Goal: Task Accomplishment & Management: Use online tool/utility

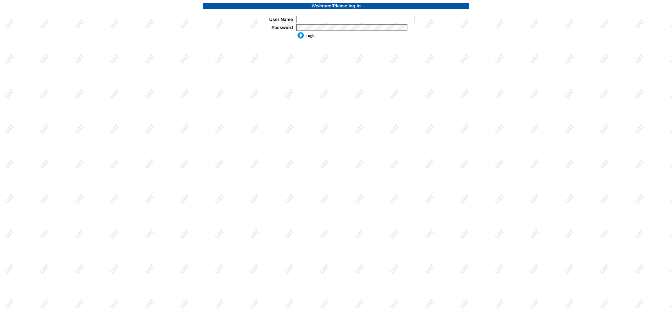
click at [309, 15] on td at bounding box center [382, 19] width 173 height 8
click at [311, 17] on input "text" at bounding box center [355, 19] width 118 height 7
type input "sdakes"
click at [307, 35] on input "image" at bounding box center [305, 35] width 19 height 7
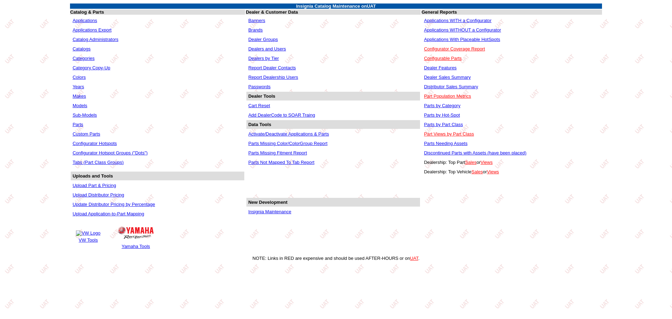
click at [456, 30] on link "Applications WITHOUT a Configurator" at bounding box center [462, 29] width 77 height 5
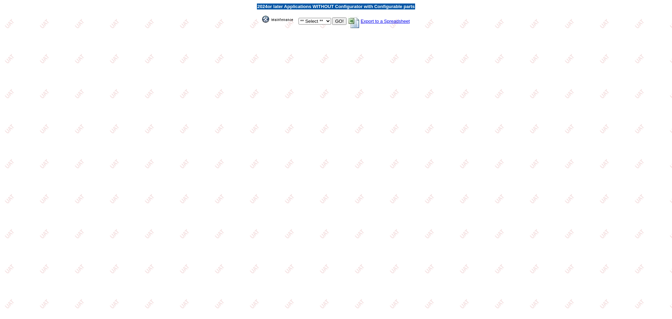
click at [322, 22] on select "** Select ** Acura Alfa Romeo Audi Bentley BMW DoubleTake Ford GM Honda Hyundai…" at bounding box center [315, 21] width 33 height 7
select select "1"
click at [299, 18] on select "** Select ** Acura Alfa Romeo Audi Bentley BMW DoubleTake Ford GM Honda Hyundai…" at bounding box center [315, 21] width 33 height 7
click at [339, 22] on input "GO!" at bounding box center [339, 20] width 14 height 7
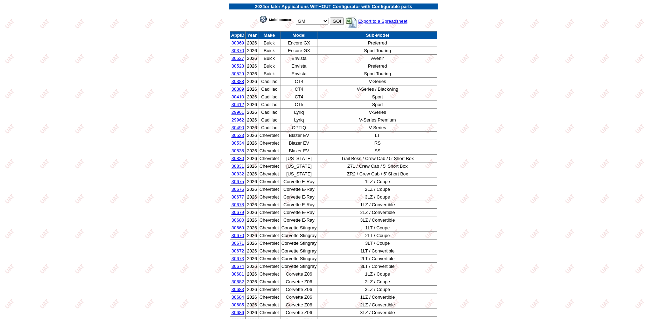
click at [238, 58] on link "30527" at bounding box center [237, 58] width 13 height 5
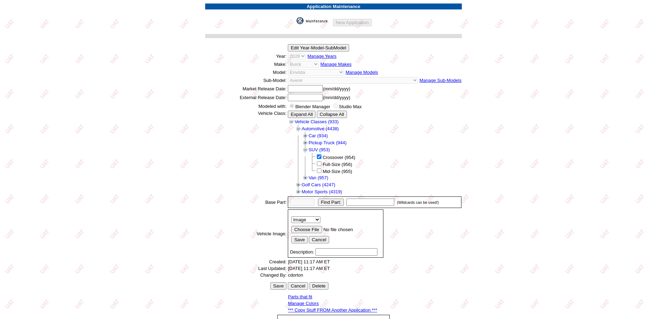
scroll to position [97, 0]
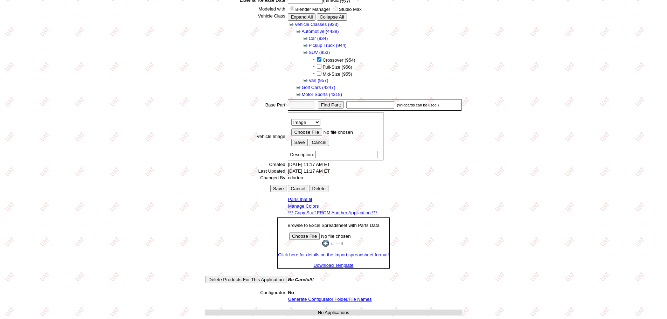
click at [341, 210] on link "*** Copy Stuff FROM Another Application ***" at bounding box center [332, 212] width 89 height 5
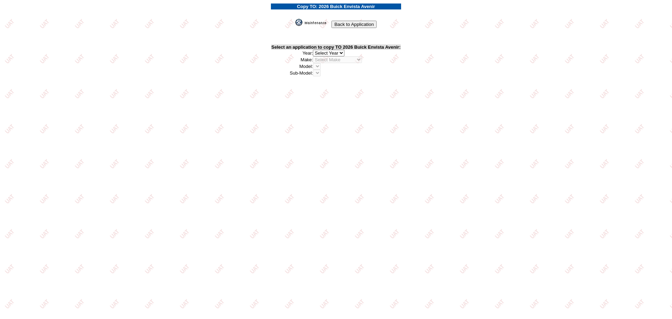
click at [341, 54] on select "2026 2025 2024 2023 2022 2021 2020 2019 2018 2017 2016 2015 2014 2013 2012 2011…" at bounding box center [328, 53] width 31 height 7
select select "43"
click at [314, 50] on select "2026 2025 2024 2023 2022 2021 2020 2019 2018 2017 2016 2015 2014 2013 2012 2011…" at bounding box center [328, 53] width 31 height 7
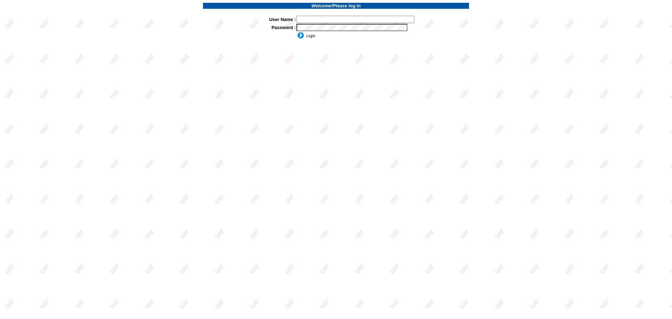
click at [319, 20] on input "text" at bounding box center [355, 19] width 118 height 7
type input "sdakes"
click at [311, 36] on input "image" at bounding box center [305, 35] width 19 height 7
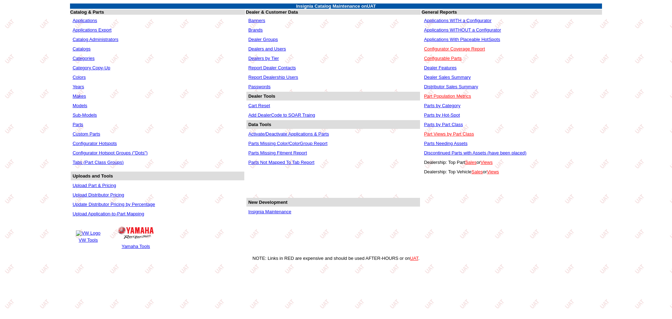
click at [452, 28] on link "Applications WITHOUT a Configurator" at bounding box center [462, 29] width 77 height 5
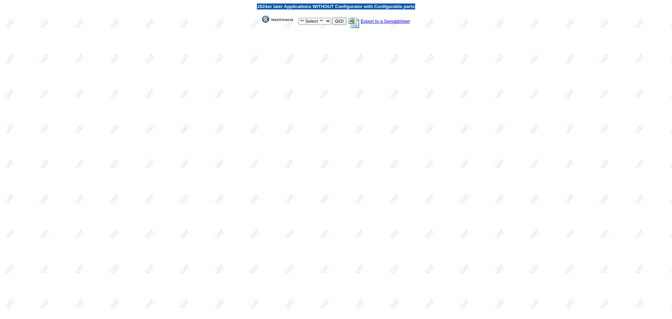
click at [328, 22] on select "** Select ** Acura Alfa Romeo Audi Bentley BMW DoubleTake [PERSON_NAME] Honda H…" at bounding box center [315, 21] width 33 height 7
select select "1"
click at [299, 18] on select "** Select ** Acura Alfa Romeo Audi Bentley BMW DoubleTake Ford GM Honda Hyundai…" at bounding box center [315, 21] width 33 height 7
click at [338, 21] on input "GO!" at bounding box center [339, 20] width 14 height 7
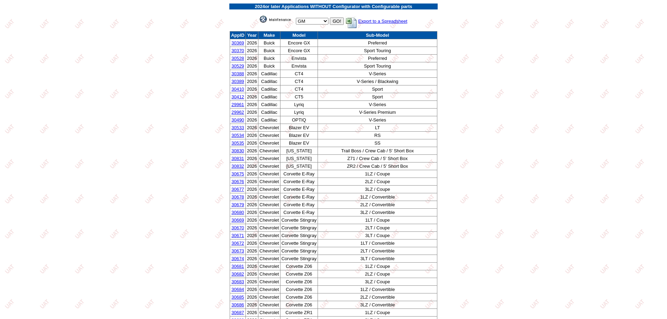
click at [236, 66] on link "30529" at bounding box center [237, 65] width 13 height 5
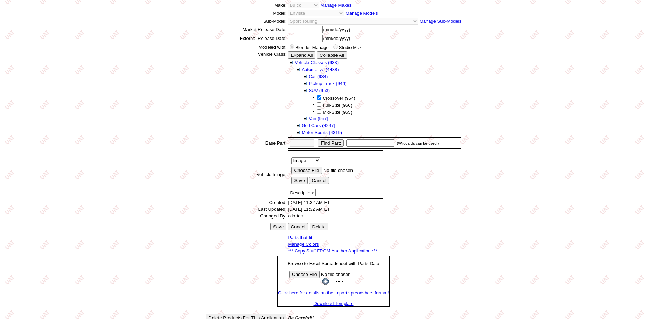
scroll to position [97, 0]
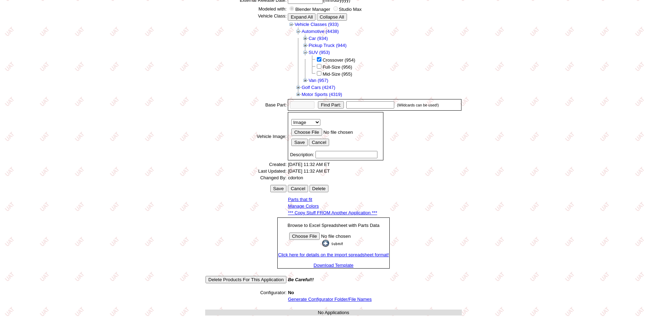
click at [325, 213] on link "*** Copy Stuff FROM Another Application ***" at bounding box center [332, 212] width 89 height 5
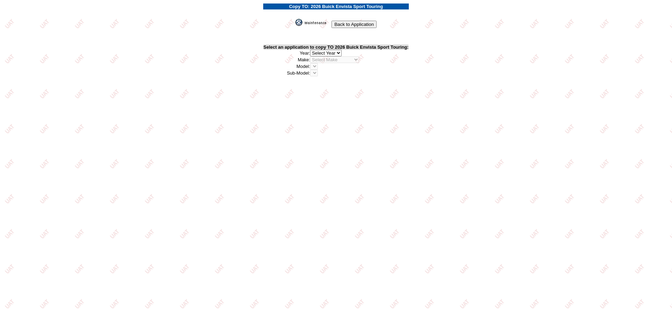
click at [339, 53] on select "2026 2025 2024 2023 2022 2021 2020 2019 2018 2017 2016 2015 2014 2013 2012 2011…" at bounding box center [325, 53] width 31 height 7
select select "43"
click at [311, 50] on select "2026 2025 2024 2023 2022 2021 2020 2019 2018 2017 2016 2015 2014 2013 2012 2011…" at bounding box center [325, 53] width 31 height 7
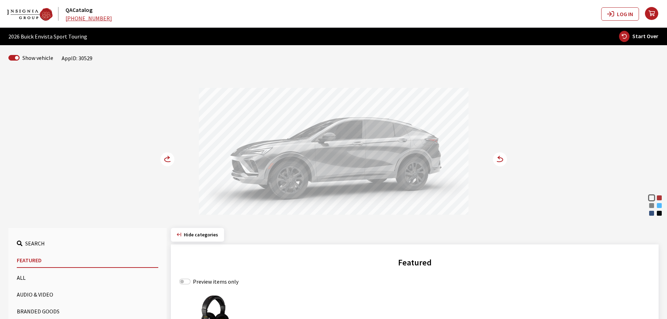
click at [661, 207] on div "Aquamarine Blue Metallic" at bounding box center [659, 205] width 7 height 7
click at [490, 159] on div "Summit White Brilliant Red Moonstone Gray Metallic Aquamarine Blue Metallic Oce…" at bounding box center [334, 145] width 462 height 143
click at [505, 159] on circle at bounding box center [500, 159] width 14 height 14
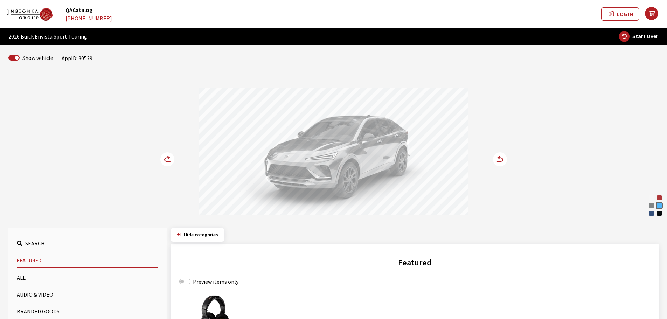
click at [505, 159] on circle at bounding box center [500, 159] width 14 height 14
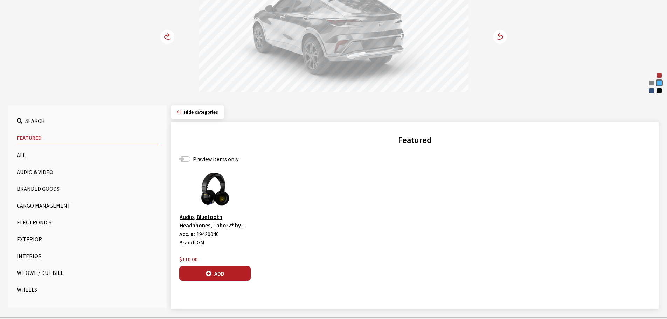
scroll to position [132, 0]
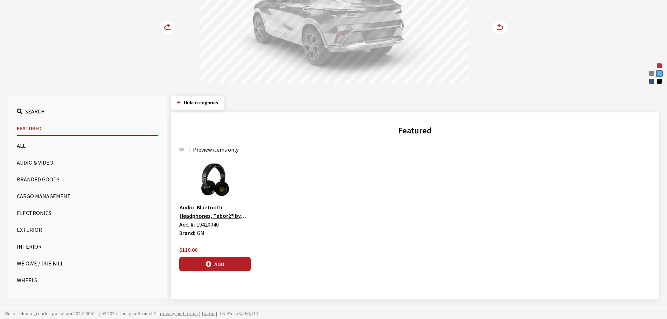
click at [20, 147] on button "All" at bounding box center [87, 146] width 141 height 14
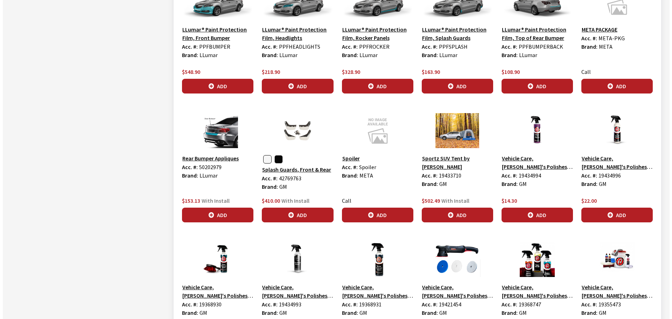
scroll to position [1987, 0]
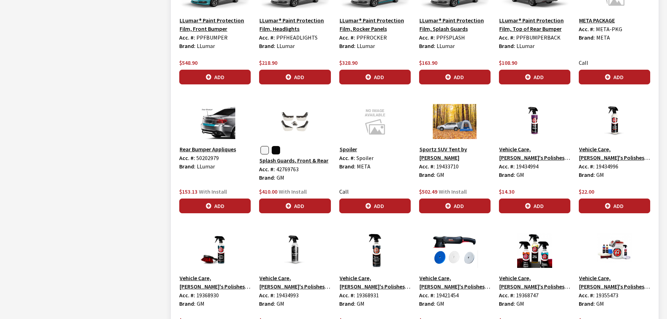
click at [275, 150] on button "button" at bounding box center [276, 150] width 8 height 8
click at [264, 151] on button "button" at bounding box center [264, 150] width 8 height 8
click at [268, 150] on button "button" at bounding box center [264, 150] width 8 height 8
click at [284, 170] on span "42769763" at bounding box center [287, 169] width 22 height 7
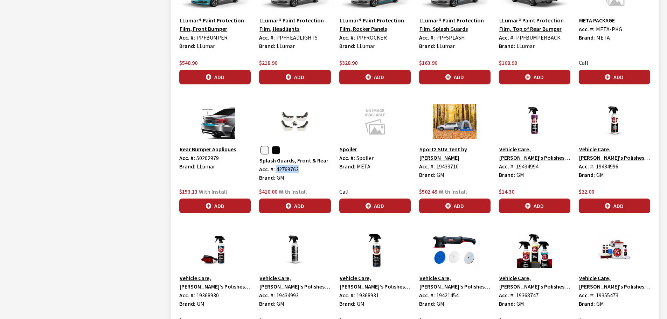
copy span "42769763"
click at [300, 160] on button "Splash Guards, Front & Rear" at bounding box center [294, 160] width 70 height 9
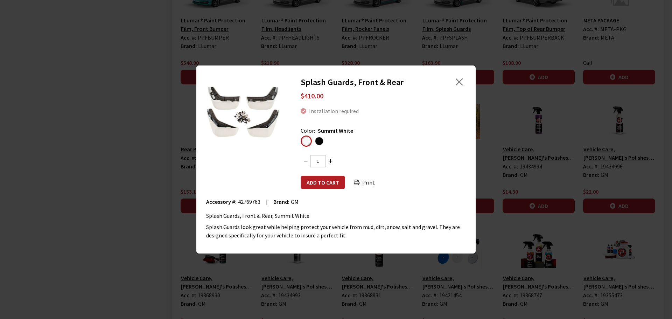
click at [246, 201] on span "42769763" at bounding box center [249, 201] width 22 height 7
copy span "42769763"
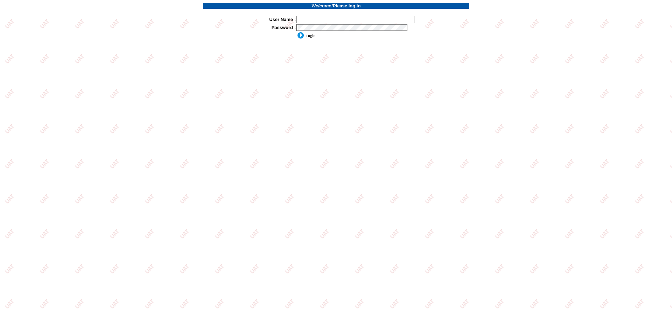
click at [328, 23] on td at bounding box center [382, 19] width 173 height 8
click at [326, 19] on input "text" at bounding box center [355, 19] width 118 height 7
type input "SDAKES"
click at [313, 38] on input "image" at bounding box center [305, 35] width 19 height 7
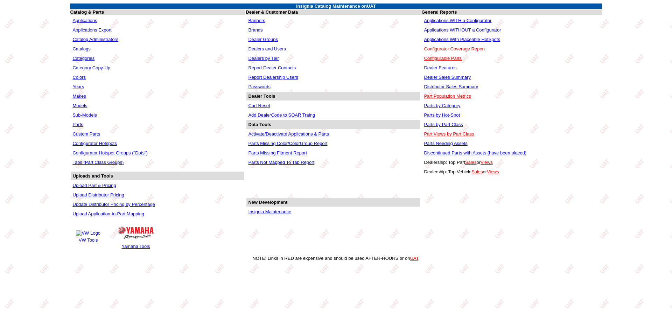
click at [76, 125] on link "Parts" at bounding box center [77, 124] width 10 height 5
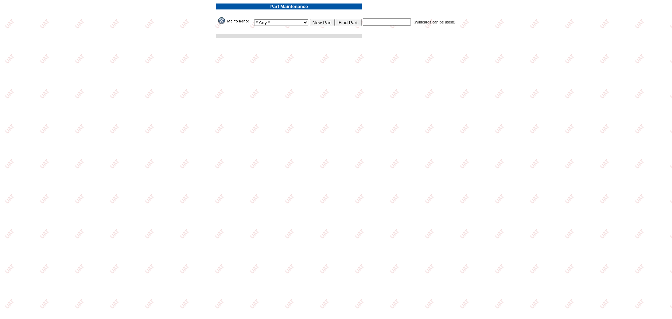
click at [393, 18] on input "text" at bounding box center [387, 21] width 48 height 7
paste input "42769763"
type input "42769763"
click at [345, 24] on input "Find Part:" at bounding box center [349, 22] width 26 height 7
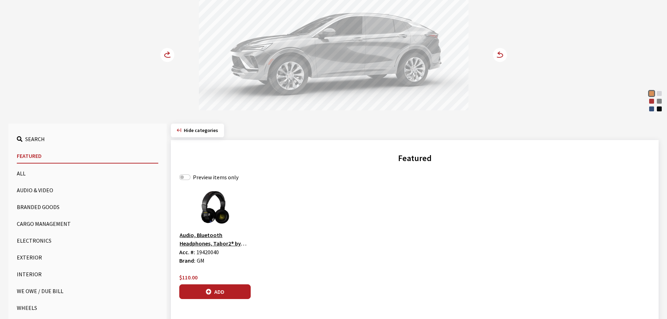
scroll to position [105, 0]
click at [26, 257] on button "Exterior" at bounding box center [87, 257] width 141 height 14
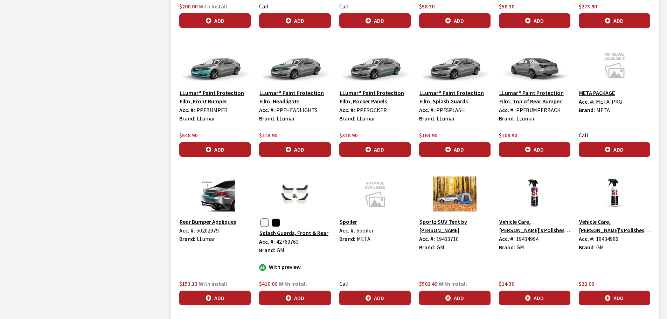
scroll to position [525, 0]
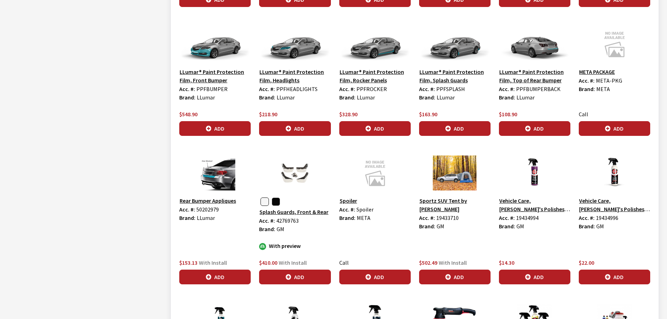
click at [264, 201] on button "button" at bounding box center [264, 201] width 8 height 8
click at [289, 278] on icon "button" at bounding box center [289, 277] width 6 height 6
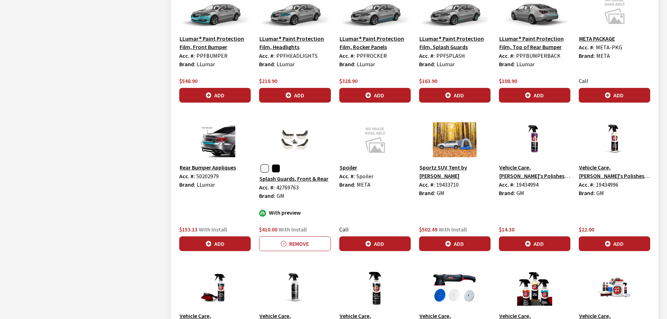
scroll to position [560, 0]
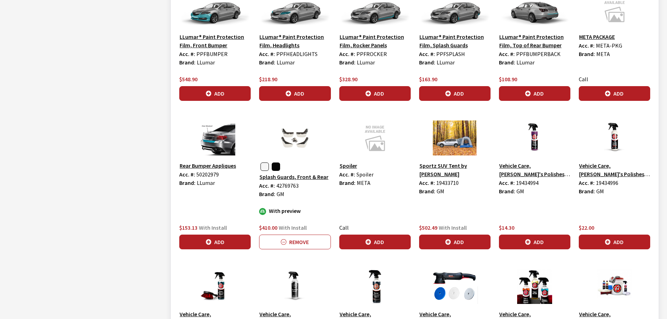
click at [276, 167] on button "button" at bounding box center [276, 166] width 8 height 8
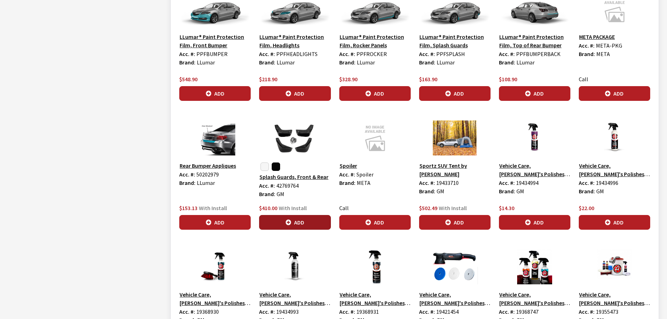
click at [301, 224] on button "Add" at bounding box center [294, 222] width 71 height 15
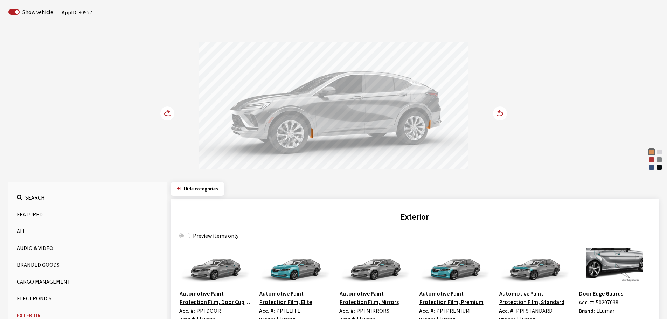
scroll to position [35, 0]
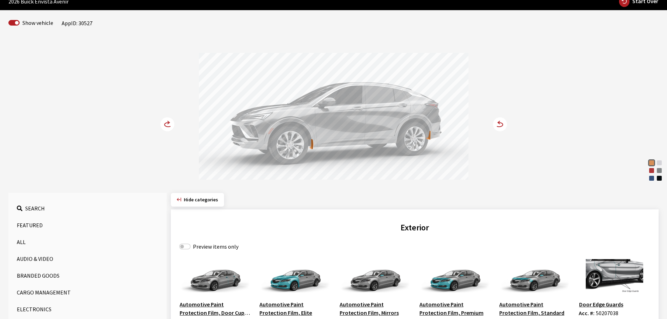
click at [502, 126] on icon at bounding box center [498, 124] width 7 height 4
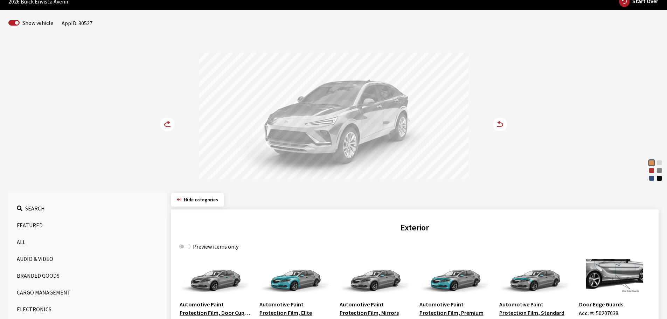
click at [502, 126] on icon at bounding box center [498, 124] width 7 height 4
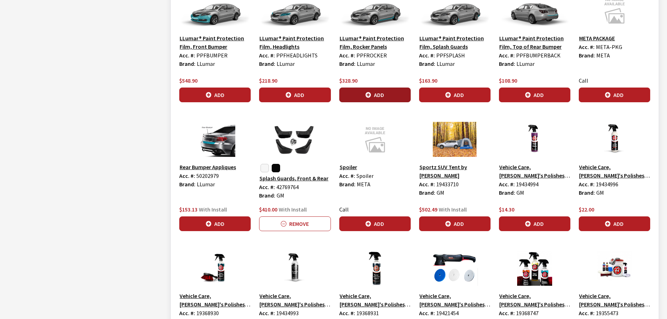
scroll to position [560, 0]
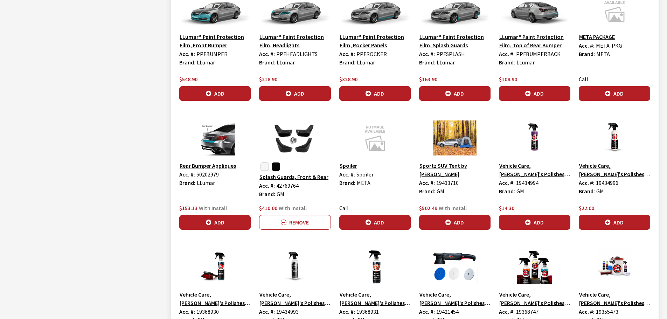
click at [273, 165] on button "button" at bounding box center [276, 166] width 8 height 8
click at [290, 187] on span "42769764" at bounding box center [287, 185] width 22 height 7
click at [290, 186] on span "42769764" at bounding box center [287, 185] width 22 height 7
copy span "42769764"
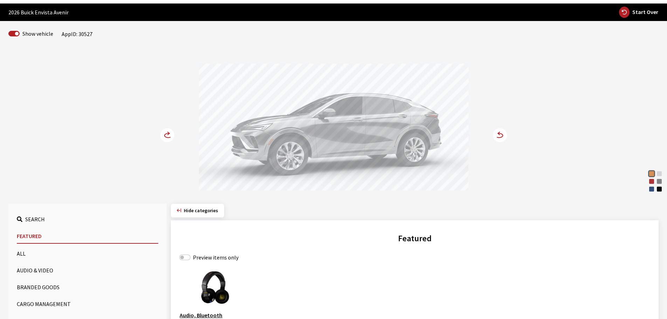
scroll to position [105, 0]
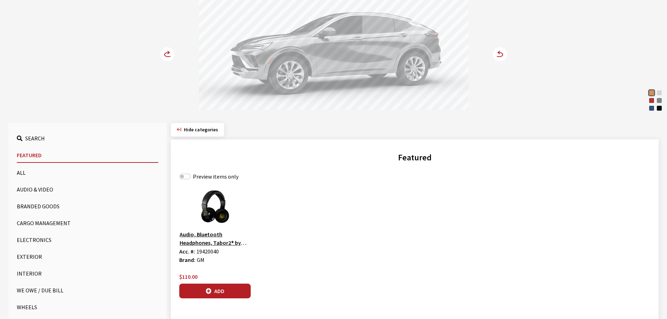
click at [33, 258] on button "Exterior" at bounding box center [87, 257] width 141 height 14
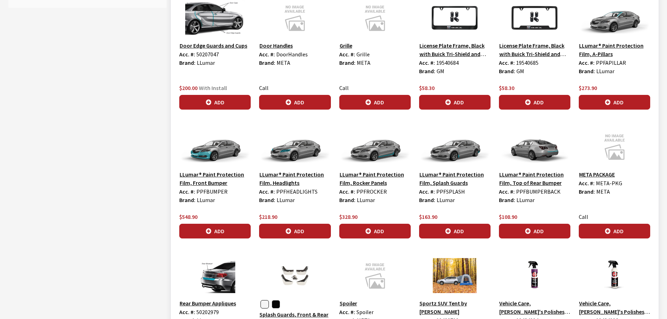
scroll to position [490, 0]
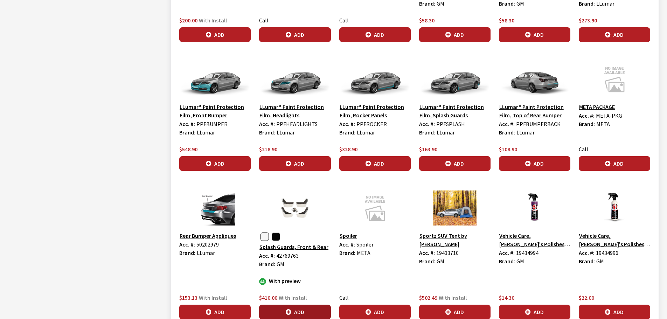
click at [297, 309] on button "Add" at bounding box center [294, 311] width 71 height 15
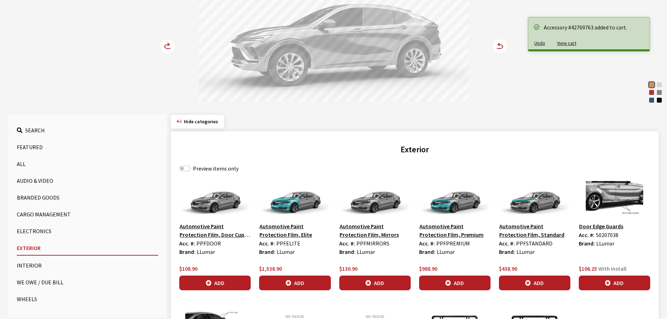
scroll to position [105, 0]
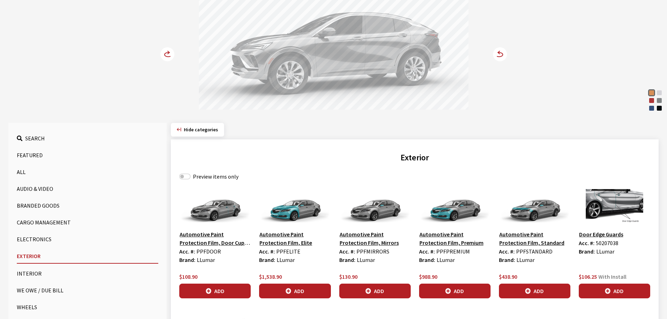
click at [169, 53] on icon at bounding box center [169, 52] width 2 height 3
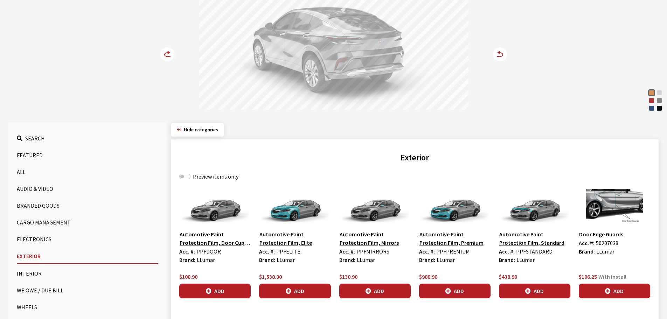
click at [169, 53] on icon at bounding box center [169, 52] width 2 height 3
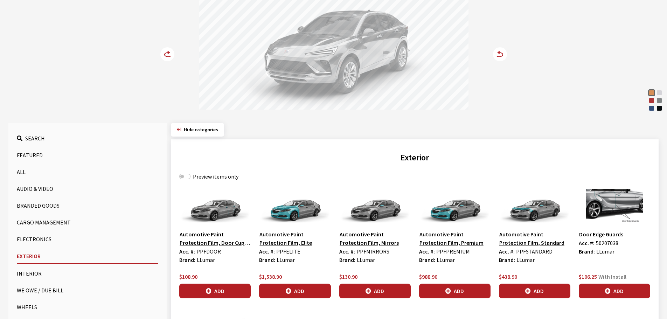
click at [169, 53] on icon at bounding box center [169, 52] width 2 height 3
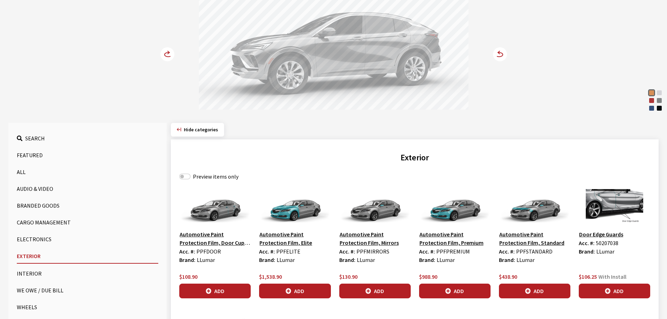
click at [169, 53] on icon at bounding box center [169, 52] width 2 height 3
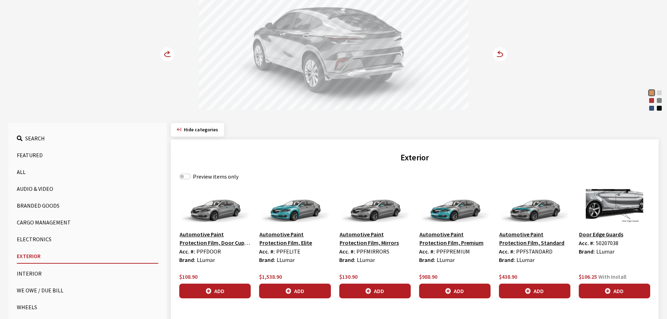
click at [169, 53] on icon at bounding box center [169, 52] width 2 height 3
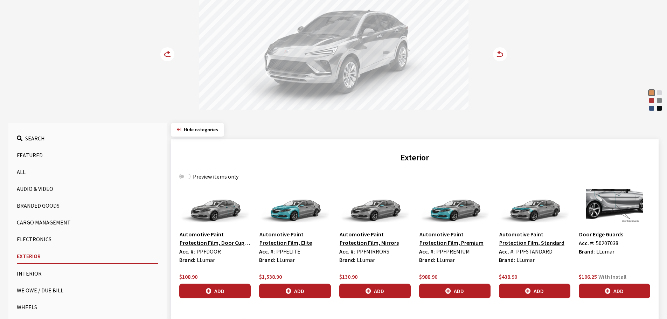
click at [169, 53] on icon at bounding box center [169, 52] width 2 height 3
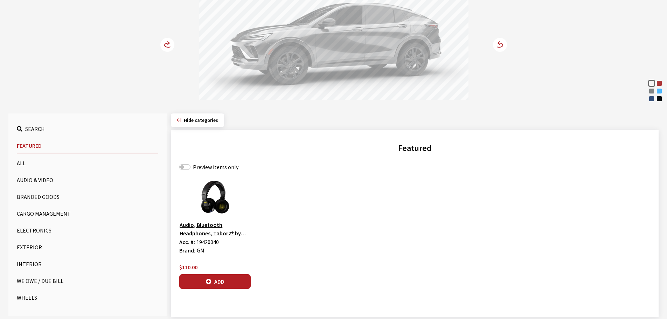
scroll to position [97, 0]
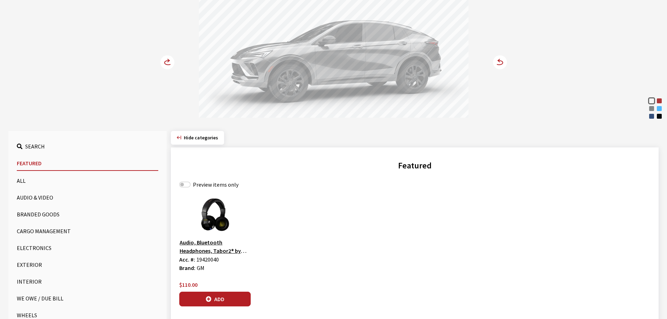
click at [25, 265] on button "Exterior" at bounding box center [87, 265] width 141 height 14
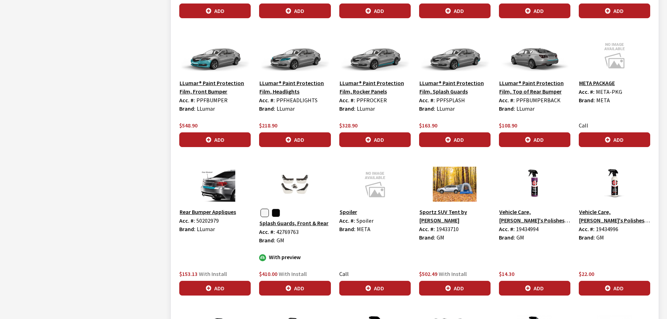
scroll to position [517, 0]
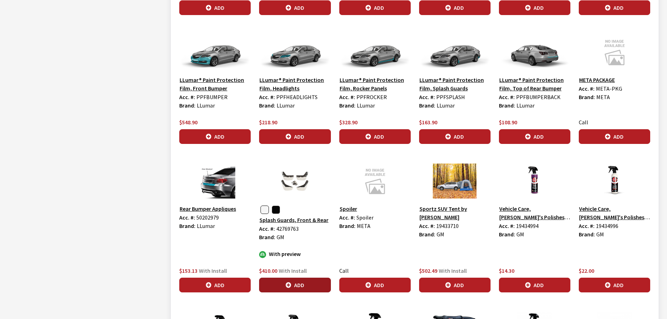
click at [292, 281] on button "Add" at bounding box center [294, 285] width 71 height 15
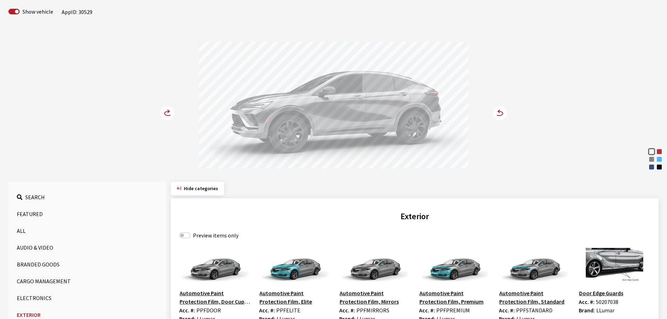
scroll to position [27, 0]
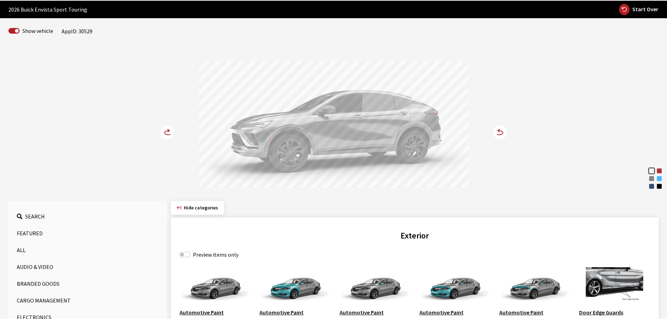
click at [167, 132] on circle at bounding box center [167, 132] width 14 height 14
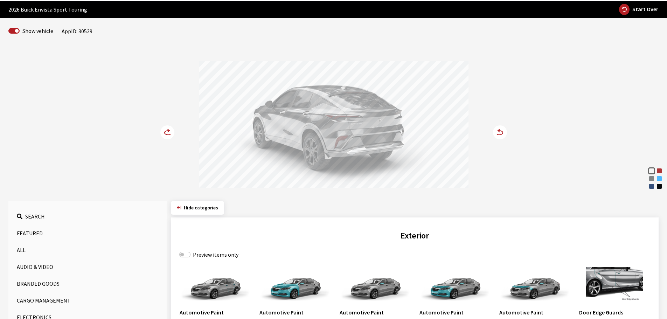
click at [167, 132] on circle at bounding box center [167, 132] width 14 height 14
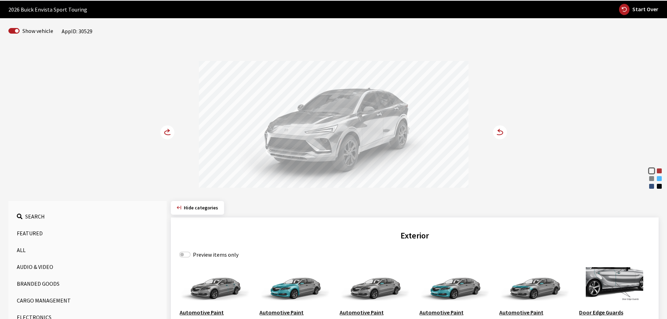
click at [167, 132] on circle at bounding box center [167, 132] width 14 height 14
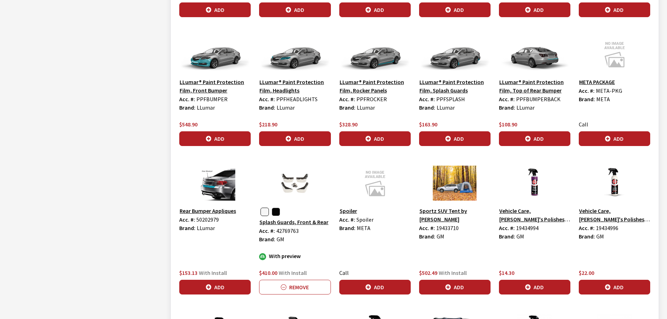
scroll to position [517, 0]
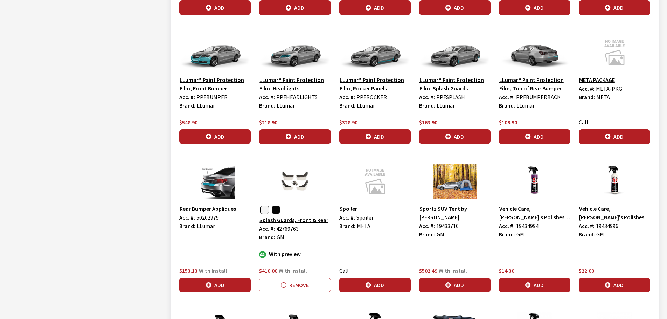
click at [285, 226] on span "42769763" at bounding box center [287, 228] width 22 height 7
copy span "42769763"
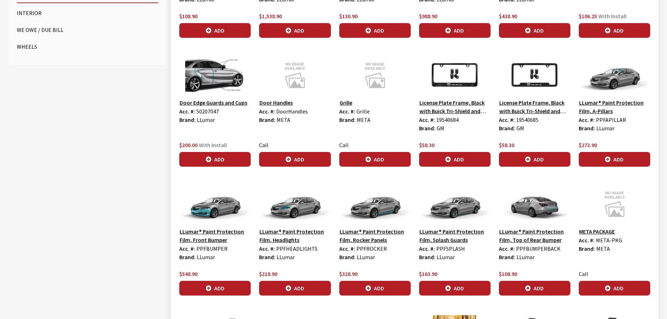
scroll to position [167, 0]
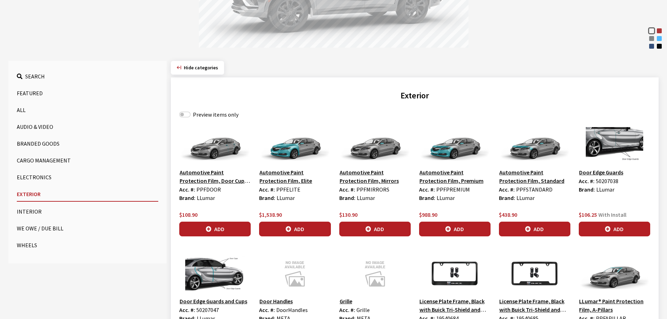
click at [27, 245] on button "Wheels" at bounding box center [87, 245] width 141 height 14
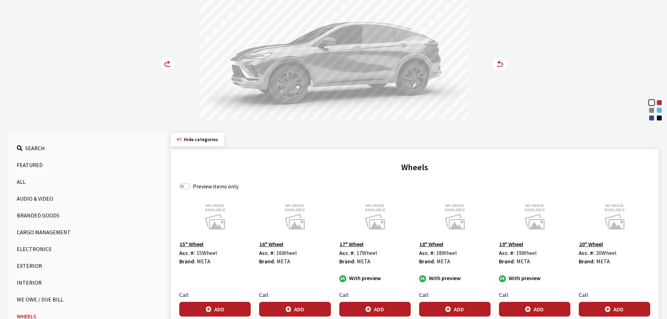
scroll to position [156, 0]
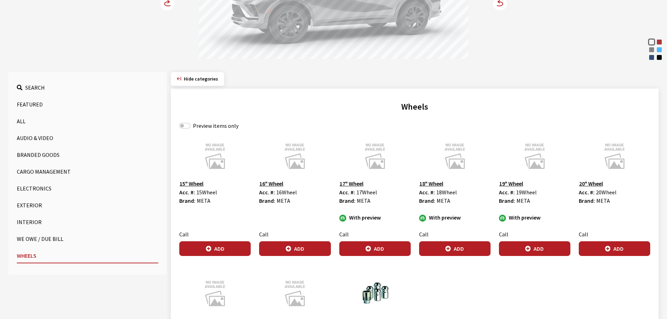
click at [34, 202] on button "Exterior" at bounding box center [87, 205] width 141 height 14
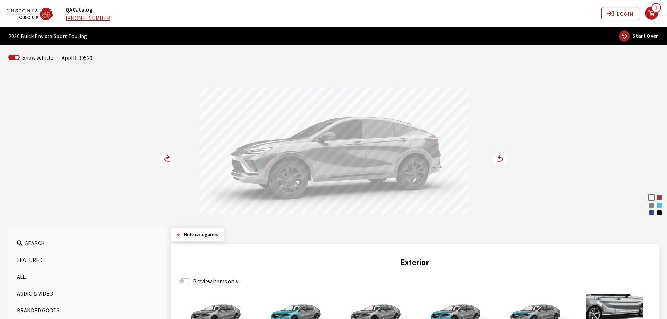
scroll to position [0, 0]
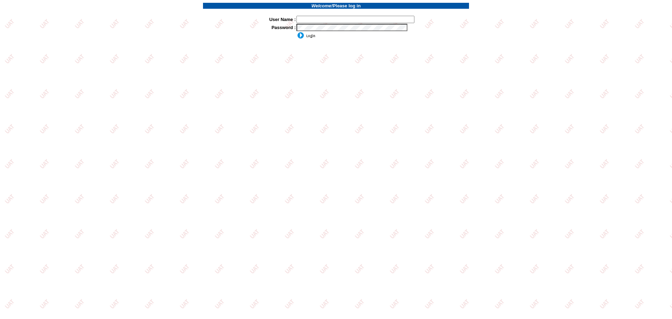
click at [317, 17] on input "text" at bounding box center [355, 19] width 118 height 7
type input "sdakes"
click at [317, 22] on input "sdakes" at bounding box center [355, 19] width 118 height 7
click at [313, 38] on input "image" at bounding box center [305, 35] width 19 height 7
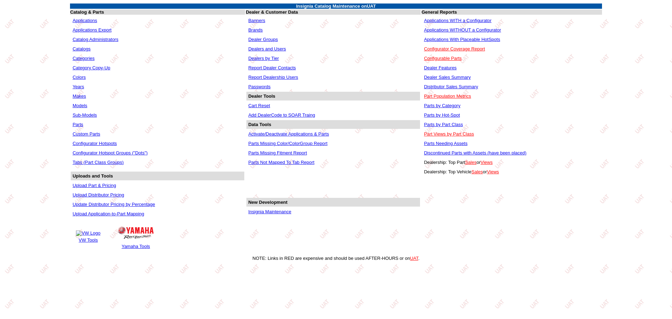
click at [448, 29] on link "Applications WITHOUT a Configurator" at bounding box center [462, 29] width 77 height 5
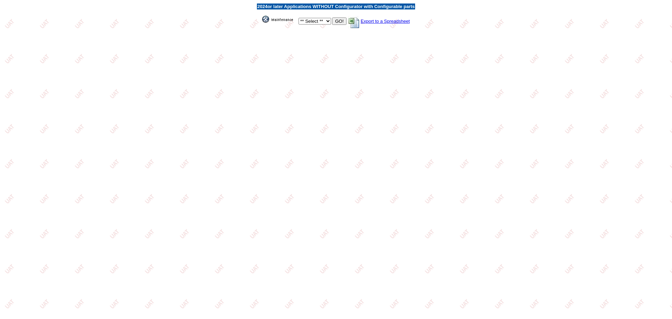
click at [326, 24] on select "** Select ** Acura Alfa Romeo Audi Bentley BMW DoubleTake Ford GM Honda Hyundai…" at bounding box center [315, 21] width 33 height 7
select select "3"
click at [299, 18] on select "** Select ** Acura Alfa Romeo Audi Bentley BMW DoubleTake Ford GM Honda Hyundai…" at bounding box center [315, 21] width 33 height 7
click at [339, 22] on input "GO!" at bounding box center [339, 20] width 14 height 7
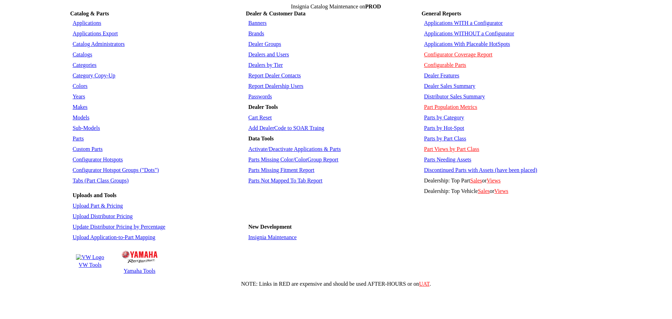
click at [462, 22] on link "Applications WITH a Configurator" at bounding box center [463, 23] width 79 height 6
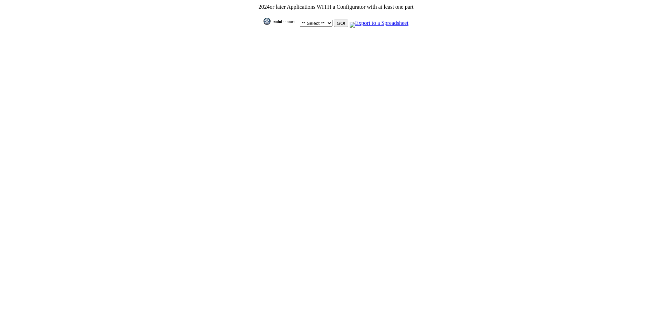
click at [328, 22] on select "** Select ** Acura Alfa Romeo Audi Bentley BMW DoubleTake [PERSON_NAME] Honda H…" at bounding box center [316, 23] width 33 height 7
select select "11"
click at [300, 20] on select "** Select ** Acura Alfa Romeo Audi Bentley BMW DoubleTake [PERSON_NAME] Honda H…" at bounding box center [316, 23] width 33 height 7
click at [336, 21] on input "GO!" at bounding box center [341, 23] width 14 height 7
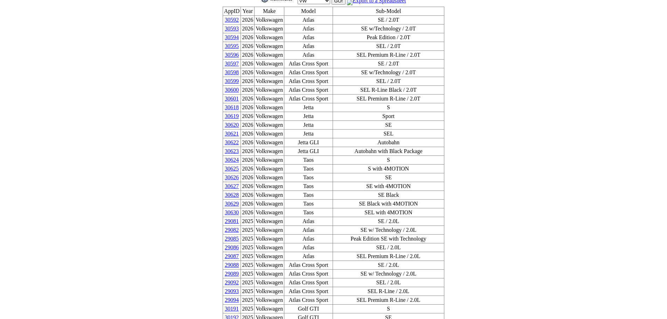
scroll to position [35, 0]
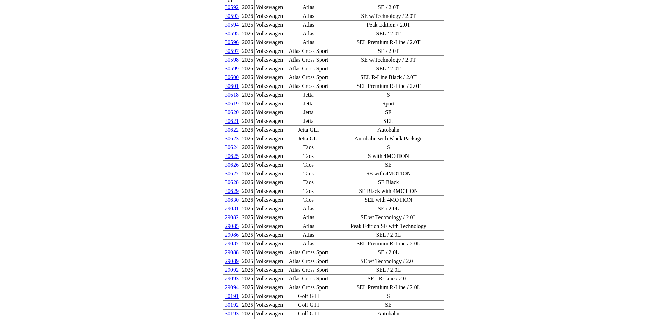
click at [239, 310] on link "30193" at bounding box center [232, 313] width 14 height 6
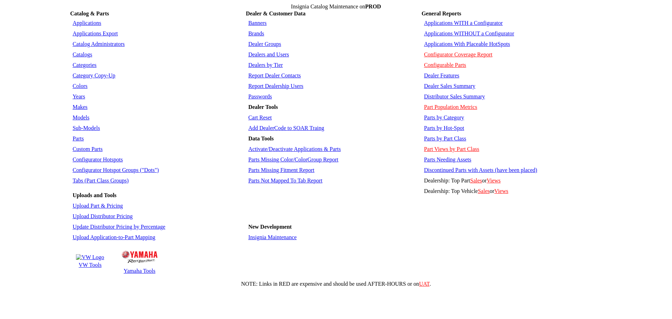
click at [465, 31] on link "Applications WITHOUT a Configurator" at bounding box center [469, 33] width 90 height 6
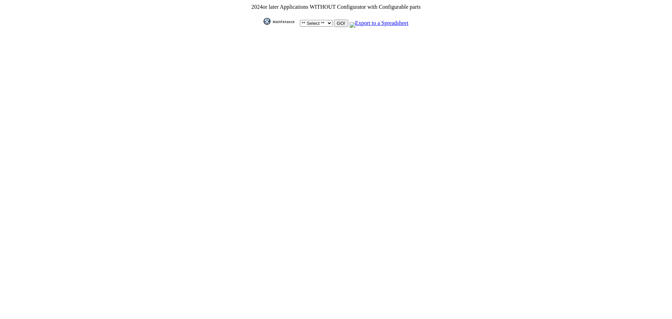
click at [325, 21] on select "** Select ** Acura Alfa Romeo Audi Bentley BMW DoubleTake Ford GM Honda Hyundai…" at bounding box center [316, 23] width 33 height 7
select select "11"
click at [300, 20] on select "** Select ** Acura Alfa Romeo Audi Bentley BMW DoubleTake Ford GM Honda Hyundai…" at bounding box center [316, 23] width 33 height 7
click at [337, 21] on input "GO!" at bounding box center [341, 23] width 14 height 7
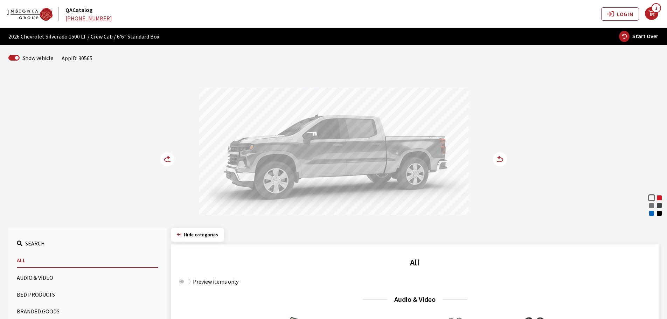
click at [164, 159] on circle at bounding box center [167, 159] width 14 height 14
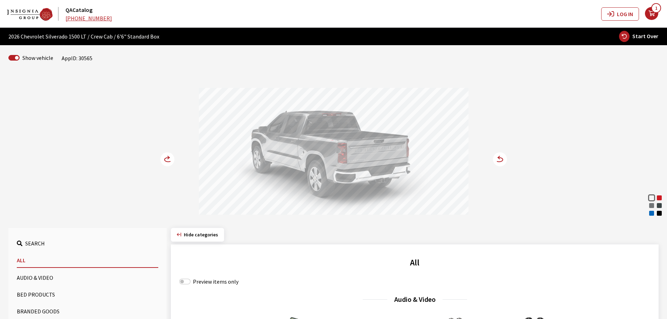
click at [164, 159] on circle at bounding box center [167, 159] width 14 height 14
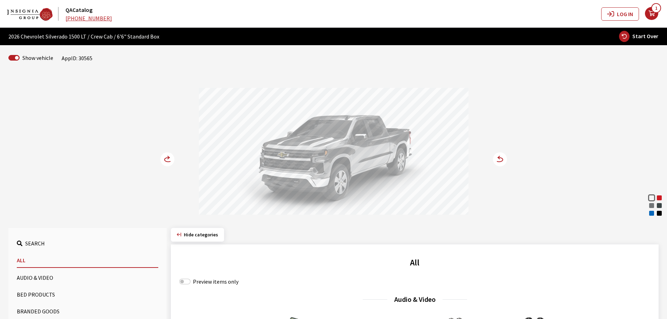
click at [164, 159] on circle at bounding box center [167, 159] width 14 height 14
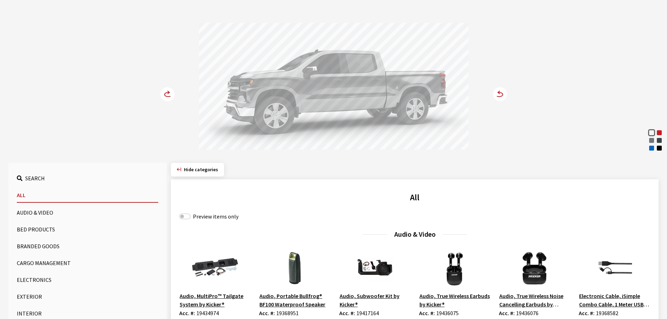
scroll to position [70, 0]
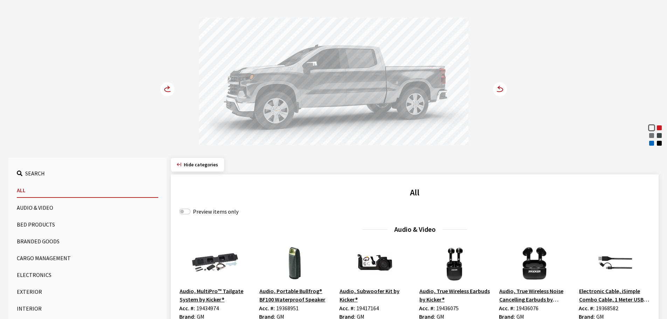
click at [30, 289] on button "Exterior" at bounding box center [87, 292] width 141 height 14
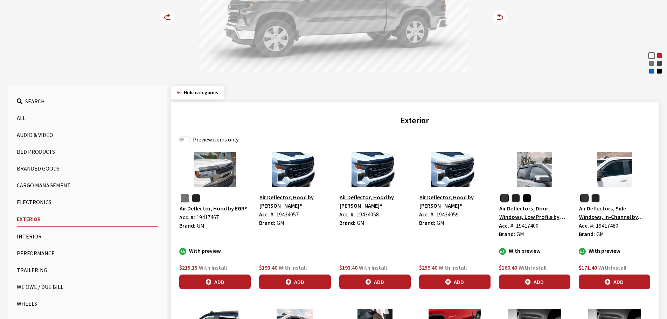
scroll to position [0, 0]
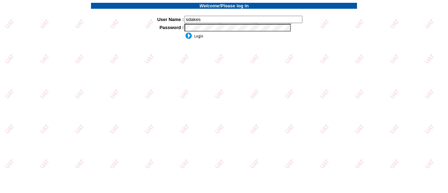
type input "sdakes"
click at [199, 38] on input "image" at bounding box center [193, 35] width 19 height 7
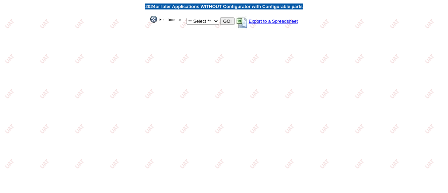
select select "1"
click at [187, 18] on select "** Select ** Acura Alfa Romeo Audi Bentley BMW DoubleTake Ford GM Honda Hyundai…" at bounding box center [203, 21] width 33 height 7
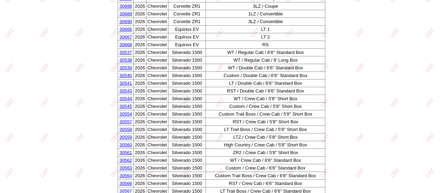
scroll to position [350, 0]
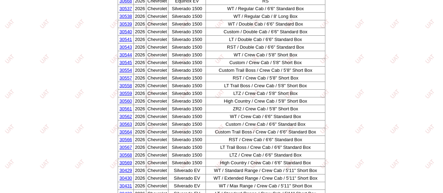
click at [122, 142] on link "30566" at bounding box center [125, 139] width 13 height 5
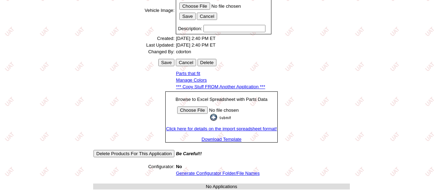
scroll to position [243, 0]
click at [216, 170] on link "Generate Configurator Folder/File Names" at bounding box center [218, 172] width 84 height 5
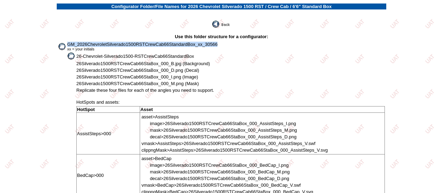
drag, startPoint x: 0, startPoint y: 0, endPoint x: 228, endPoint y: 45, distance: 232.3
click at [228, 45] on td "GM_2026ChevroletSilverado1500RSTCrewCab66StandardBox_xx_30566 xx = your initials" at bounding box center [226, 46] width 318 height 10
copy span "GM_2026ChevroletSilverado1500RSTCrewCab66StandardBox_xx_30566"
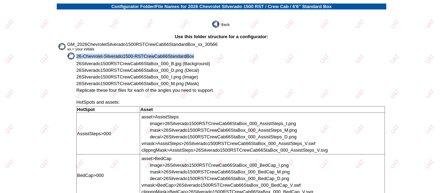
drag, startPoint x: 77, startPoint y: 58, endPoint x: 195, endPoint y: 58, distance: 117.9
click at [195, 58] on td "26-Chevrolet-Silverado1500-RSTCrewCab66StandardBox" at bounding box center [230, 56] width 309 height 8
copy span "26-Chevrolet-Silverado1500-RSTCrewCab66StandardBox"
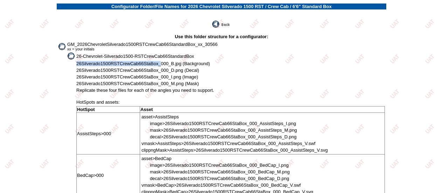
drag, startPoint x: 77, startPoint y: 64, endPoint x: 160, endPoint y: 66, distance: 82.6
click at [160, 66] on span "26Silverado1500RSTCrewCab66StaBox_000_B.jpg (Background)" at bounding box center [143, 63] width 134 height 5
click at [154, 66] on span "26Silverado1500RSTCrewCab66StaBox_000_B.jpg (Background)" at bounding box center [143, 63] width 134 height 5
drag, startPoint x: 157, startPoint y: 65, endPoint x: 77, endPoint y: 64, distance: 80.8
click at [77, 64] on span "26Silverado1500RSTCrewCab66StaBox_000_B.jpg (Background)" at bounding box center [143, 63] width 134 height 5
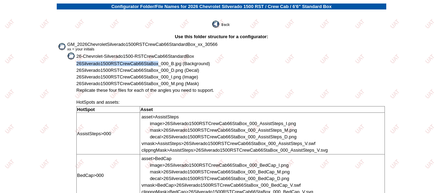
copy span "26Silverado1500RSTCrewCab66StaBox"
